Goal: Task Accomplishment & Management: Use online tool/utility

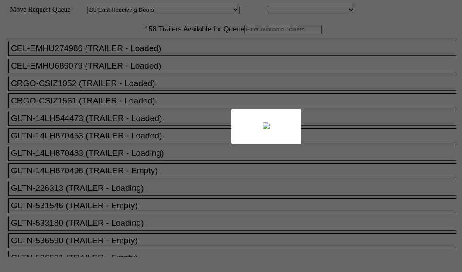
select select "536"
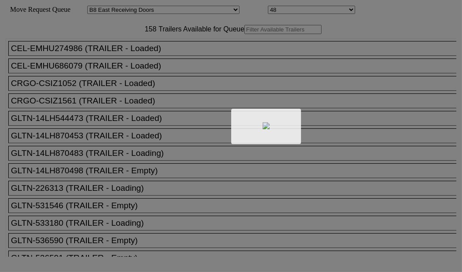
click at [145, 58] on div at bounding box center [231, 136] width 462 height 272
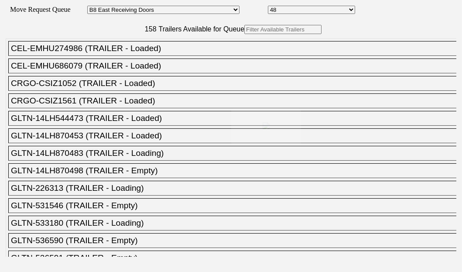
click at [244, 34] on input "text" at bounding box center [282, 29] width 77 height 9
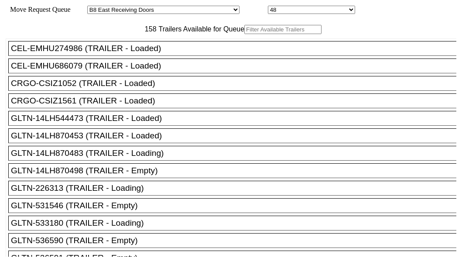
paste input "525465"
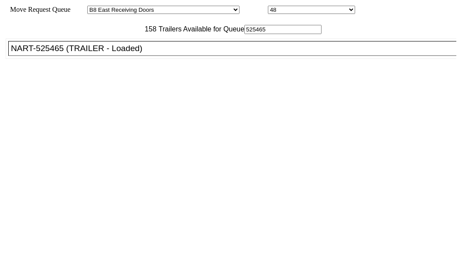
type input "525465"
click at [70, 53] on div "NART-525465 (TRAILER - Loaded)" at bounding box center [236, 49] width 451 height 10
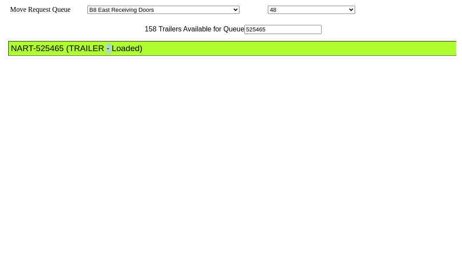
drag, startPoint x: 70, startPoint y: 76, endPoint x: 358, endPoint y: 103, distance: 289.3
click at [75, 53] on div "NART-525465 (TRAILER - Loaded)" at bounding box center [236, 49] width 451 height 10
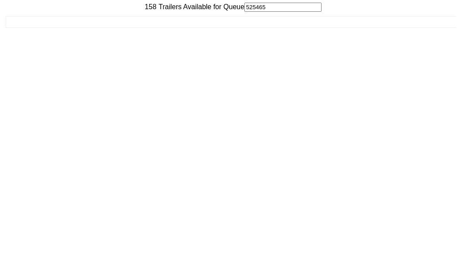
scroll to position [35, 0]
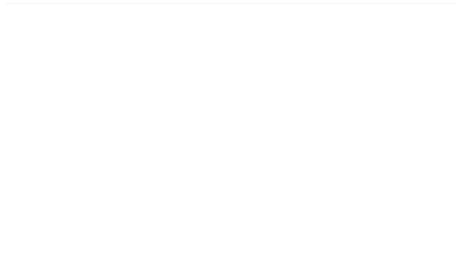
click at [394, 254] on div "Move Queue Updated 158 Trailers Available for Queue 525465 CEL-EMHU274986 (TRAI…" at bounding box center [231, 116] width 451 height 275
drag, startPoint x: 394, startPoint y: 258, endPoint x: 392, endPoint y: 253, distance: 5.7
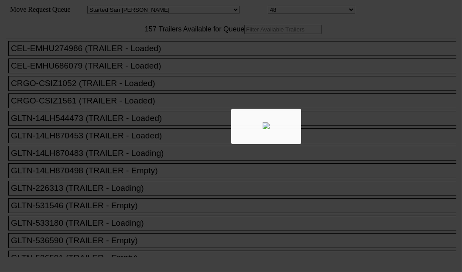
click at [135, 62] on div at bounding box center [231, 136] width 462 height 272
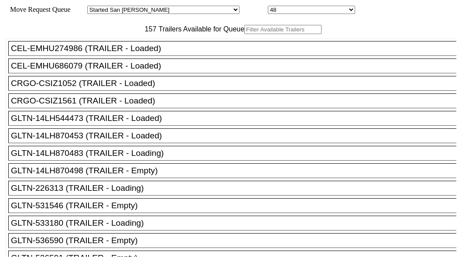
click at [244, 34] on input "text" at bounding box center [282, 29] width 77 height 9
paste input "TA160425"
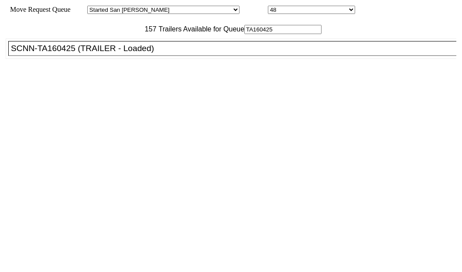
type input "TA160425"
click at [80, 53] on div "SCNN-TA160425 (TRAILER - Loaded)" at bounding box center [236, 49] width 451 height 10
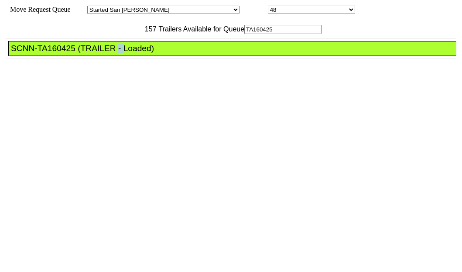
click at [80, 53] on div "SCNN-TA160425 (TRAILER - Loaded)" at bounding box center [236, 49] width 451 height 10
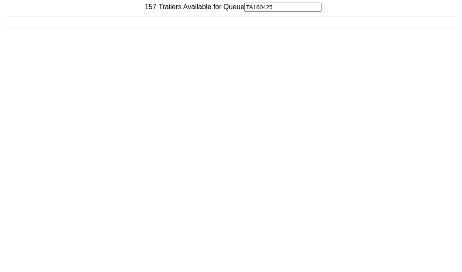
scroll to position [35, 0]
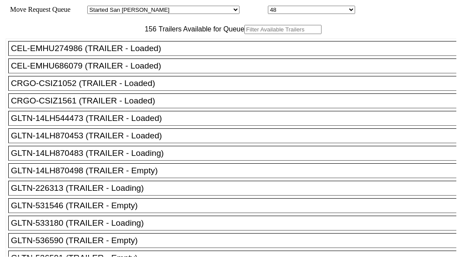
click at [244, 34] on input "text" at bounding box center [282, 29] width 77 height 9
paste input "TCLU6745513"
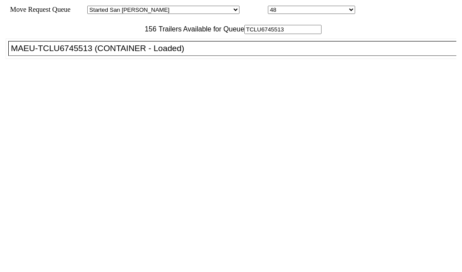
type input "TCLU6745513"
click at [71, 53] on div "MAEU-TCLU6745513 (CONTAINER - Loaded)" at bounding box center [236, 49] width 451 height 10
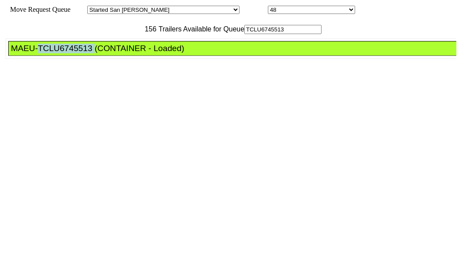
drag, startPoint x: 71, startPoint y: 74, endPoint x: 139, endPoint y: 99, distance: 72.5
click at [71, 53] on div "MAEU-TCLU6745513 (CONTAINER - Loaded)" at bounding box center [236, 49] width 451 height 10
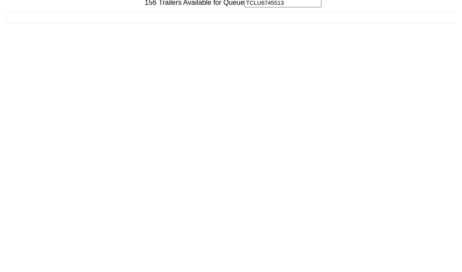
scroll to position [35, 0]
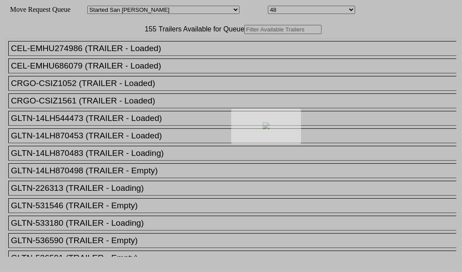
click at [105, 58] on div at bounding box center [231, 136] width 462 height 272
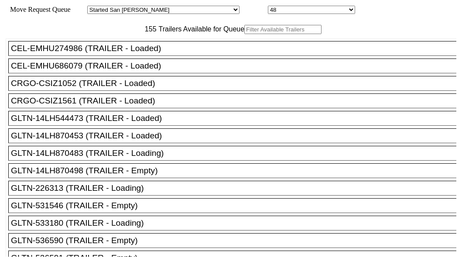
click at [244, 34] on input "text" at bounding box center [282, 29] width 77 height 9
paste input "HAMU4053111"
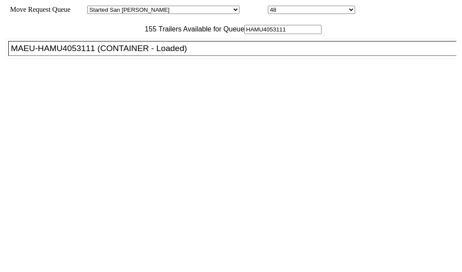
type input "HAMU4053111"
click at [69, 53] on div "MAEU-HAMU4053111 (CONTAINER - Loaded)" at bounding box center [236, 49] width 451 height 10
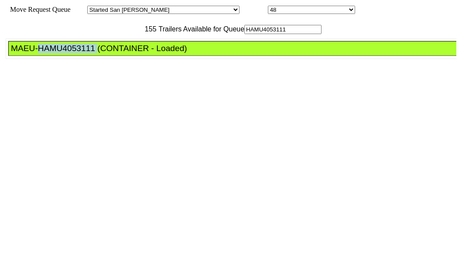
click at [69, 53] on div "MAEU-HAMU4053111 (CONTAINER - Loaded)" at bounding box center [236, 49] width 451 height 10
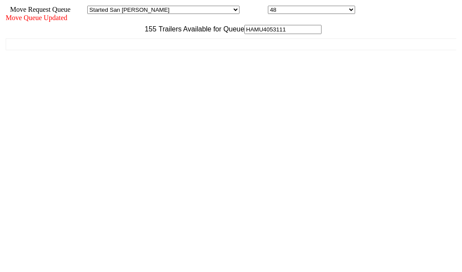
scroll to position [35, 0]
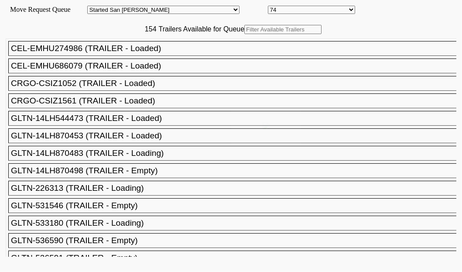
click at [166, 61] on div at bounding box center [231, 136] width 462 height 272
click at [244, 34] on input "text" at bounding box center [282, 29] width 77 height 9
paste input "240475"
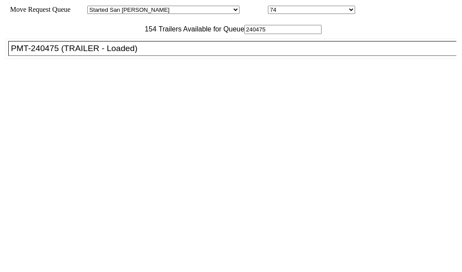
type input "240475"
click at [50, 53] on div "PMT-240475 (TRAILER - Loaded)" at bounding box center [236, 49] width 451 height 10
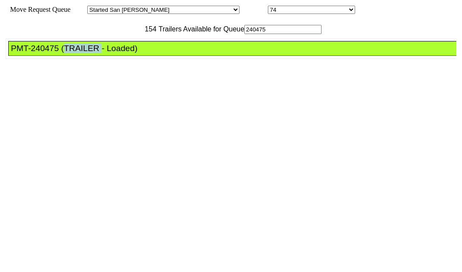
drag, startPoint x: 50, startPoint y: 79, endPoint x: 388, endPoint y: 150, distance: 345.1
click at [55, 53] on div "PMT-240475 (TRAILER - Loaded)" at bounding box center [236, 49] width 451 height 10
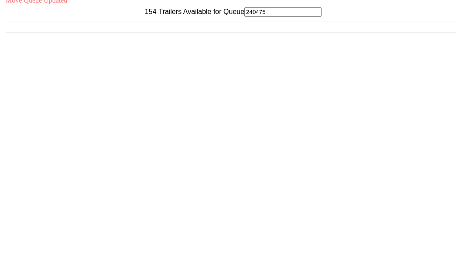
scroll to position [35, 0]
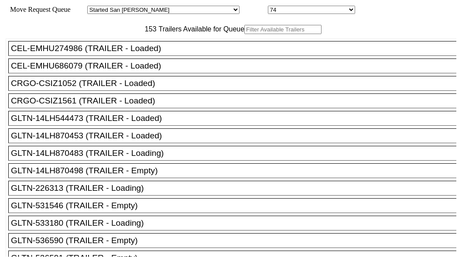
click at [244, 34] on input "text" at bounding box center [282, 29] width 77 height 9
paste input "190393"
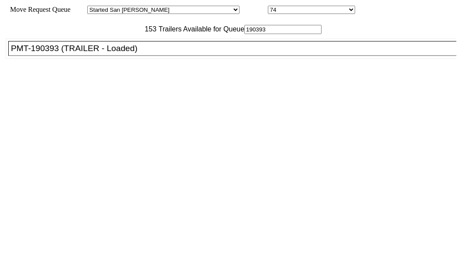
type input "190393"
click at [41, 53] on div "PMT-190393 (TRAILER - Loaded)" at bounding box center [236, 49] width 451 height 10
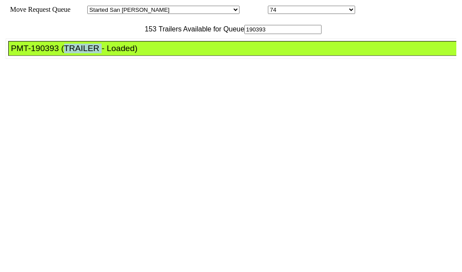
click at [41, 53] on div "PMT-190393 (TRAILER - Loaded)" at bounding box center [236, 49] width 451 height 10
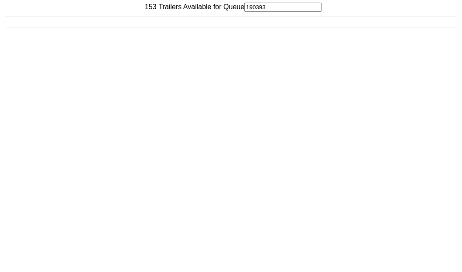
scroll to position [35, 0]
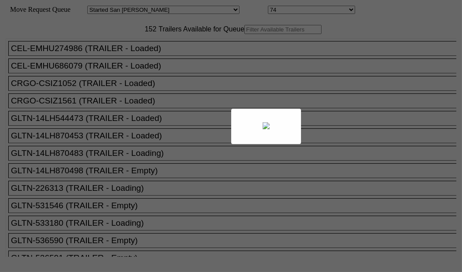
click at [126, 55] on body "Move Request Queue Area Started [GEOGRAPHIC_DATA][PERSON_NAME][PERSON_NAME] [GE…" at bounding box center [230, 147] width 455 height 288
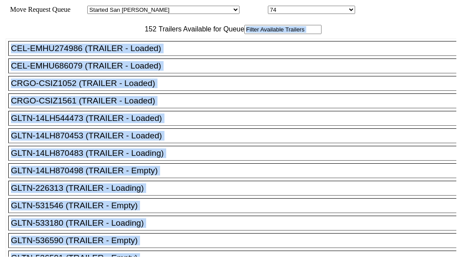
click at [244, 34] on input "text" at bounding box center [282, 29] width 77 height 9
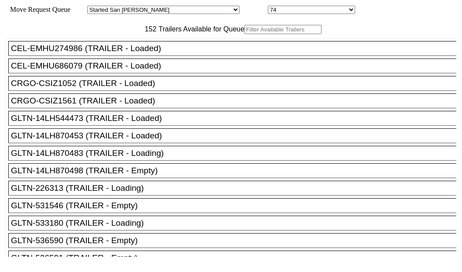
paste input "240133"
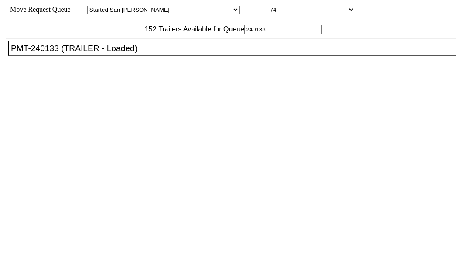
type input "240133"
click at [66, 53] on div "PMT-240133 (TRAILER - Loaded)" at bounding box center [236, 49] width 451 height 10
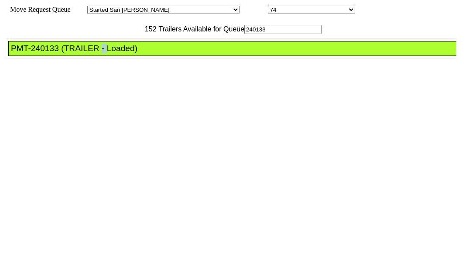
click at [66, 53] on div "PMT-240133 (TRAILER - Loaded)" at bounding box center [236, 49] width 451 height 10
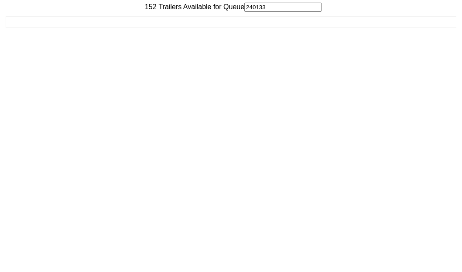
scroll to position [35, 0]
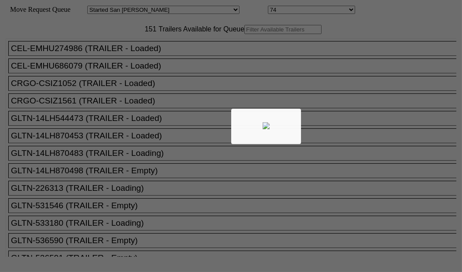
drag, startPoint x: 0, startPoint y: 0, endPoint x: 147, endPoint y: 57, distance: 157.6
click at [147, 57] on div at bounding box center [231, 136] width 462 height 272
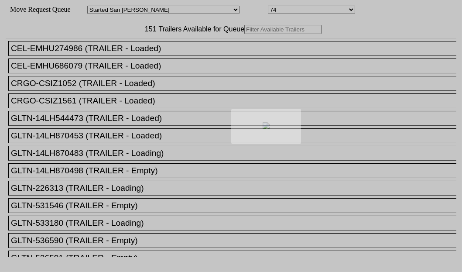
drag, startPoint x: 147, startPoint y: 57, endPoint x: 143, endPoint y: 69, distance: 12.4
click at [143, 69] on div at bounding box center [231, 136] width 462 height 272
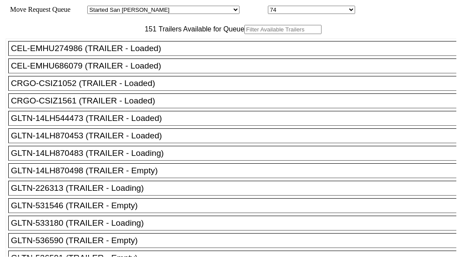
click at [142, 70] on div "151 Trailers Available for Queue CEL-EMHU274986 (TRAILER - Loaded) CEL-EMHU6860…" at bounding box center [231, 141] width 451 height 232
click at [244, 34] on input "text" at bounding box center [282, 29] width 77 height 9
paste input "170041"
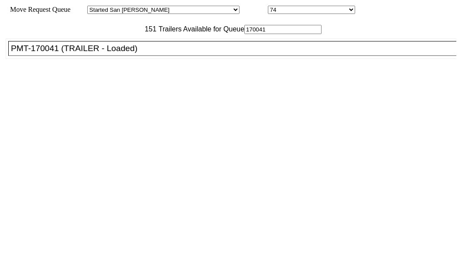
type input "170041"
click at [59, 53] on div "PMT-170041 (TRAILER - Loaded)" at bounding box center [236, 49] width 451 height 10
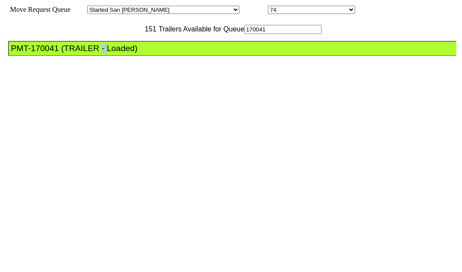
click at [59, 53] on div "PMT-170041 (TRAILER - Loaded)" at bounding box center [236, 49] width 451 height 10
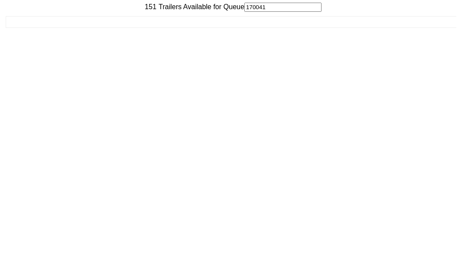
scroll to position [35, 0]
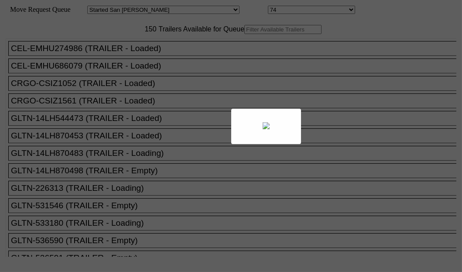
drag, startPoint x: 213, startPoint y: 84, endPoint x: 110, endPoint y: 51, distance: 108.1
click at [110, 50] on div at bounding box center [231, 136] width 462 height 272
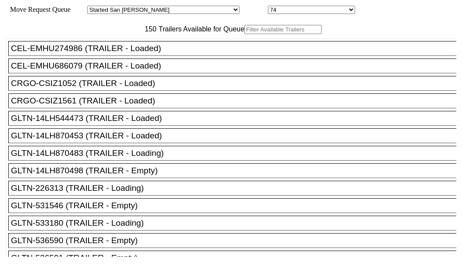
click at [244, 34] on input "text" at bounding box center [282, 29] width 77 height 9
paste input "STTU432361"
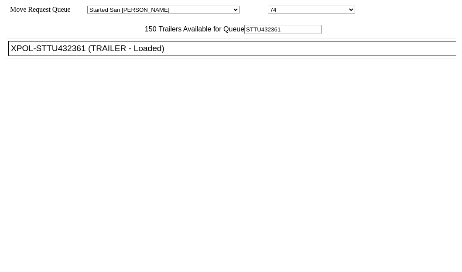
type input "STTU432361"
click at [40, 53] on div "XPOL-STTU432361 (TRAILER - Loaded)" at bounding box center [236, 49] width 451 height 10
drag, startPoint x: 40, startPoint y: 89, endPoint x: 46, endPoint y: 91, distance: 6.1
click at [40, 53] on div "XPOL-STTU432361 (TRAILER - Loaded)" at bounding box center [236, 49] width 451 height 10
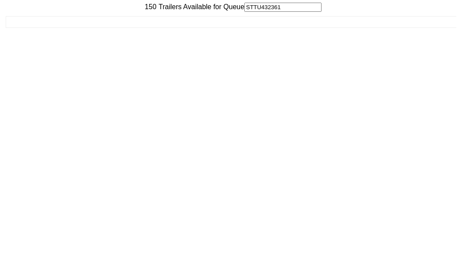
scroll to position [35, 0]
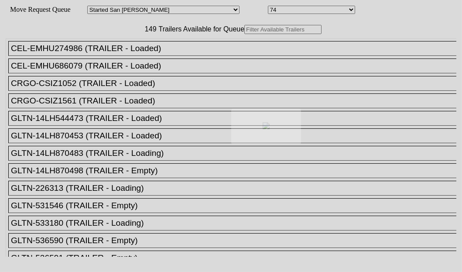
click at [167, 55] on div at bounding box center [231, 136] width 462 height 272
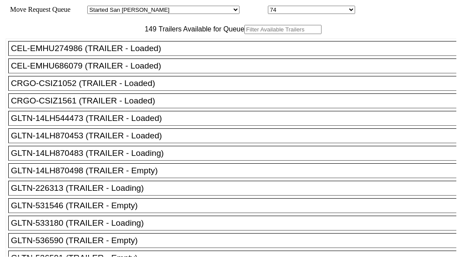
click at [244, 34] on input "text" at bounding box center [282, 29] width 77 height 9
paste input "516447"
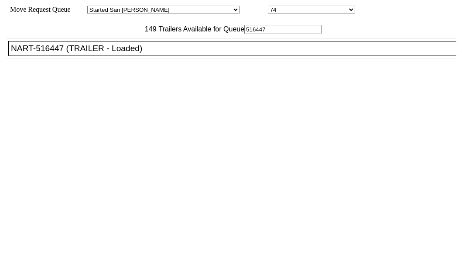
type input "516447"
click at [77, 53] on div "NART-516447 (TRAILER - Loaded)" at bounding box center [236, 49] width 451 height 10
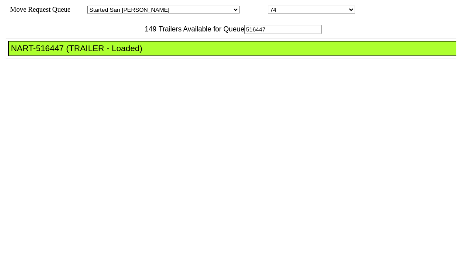
click at [77, 53] on div "NART-516447 (TRAILER - Loaded)" at bounding box center [236, 49] width 451 height 10
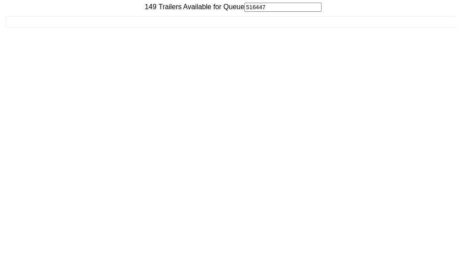
scroll to position [35, 0]
